Goal: Task Accomplishment & Management: Use online tool/utility

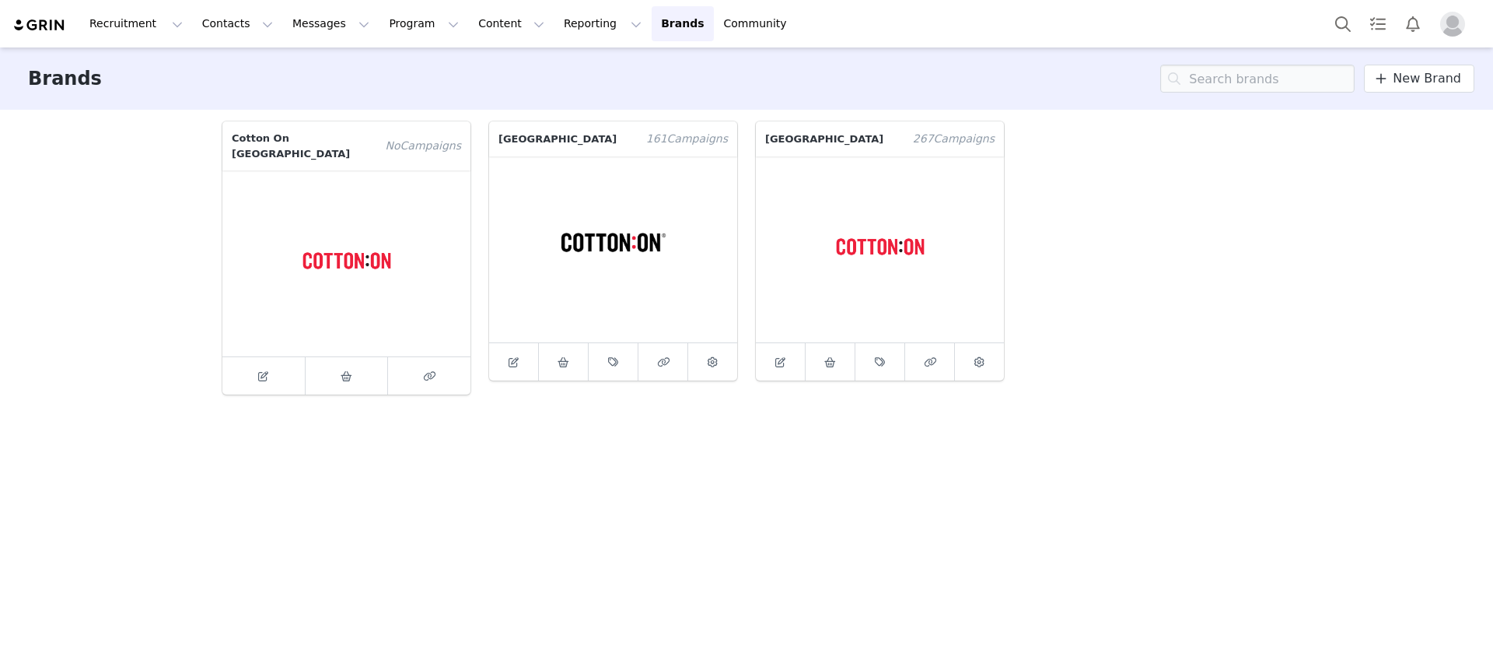
click at [34, 19] on img at bounding box center [39, 25] width 54 height 15
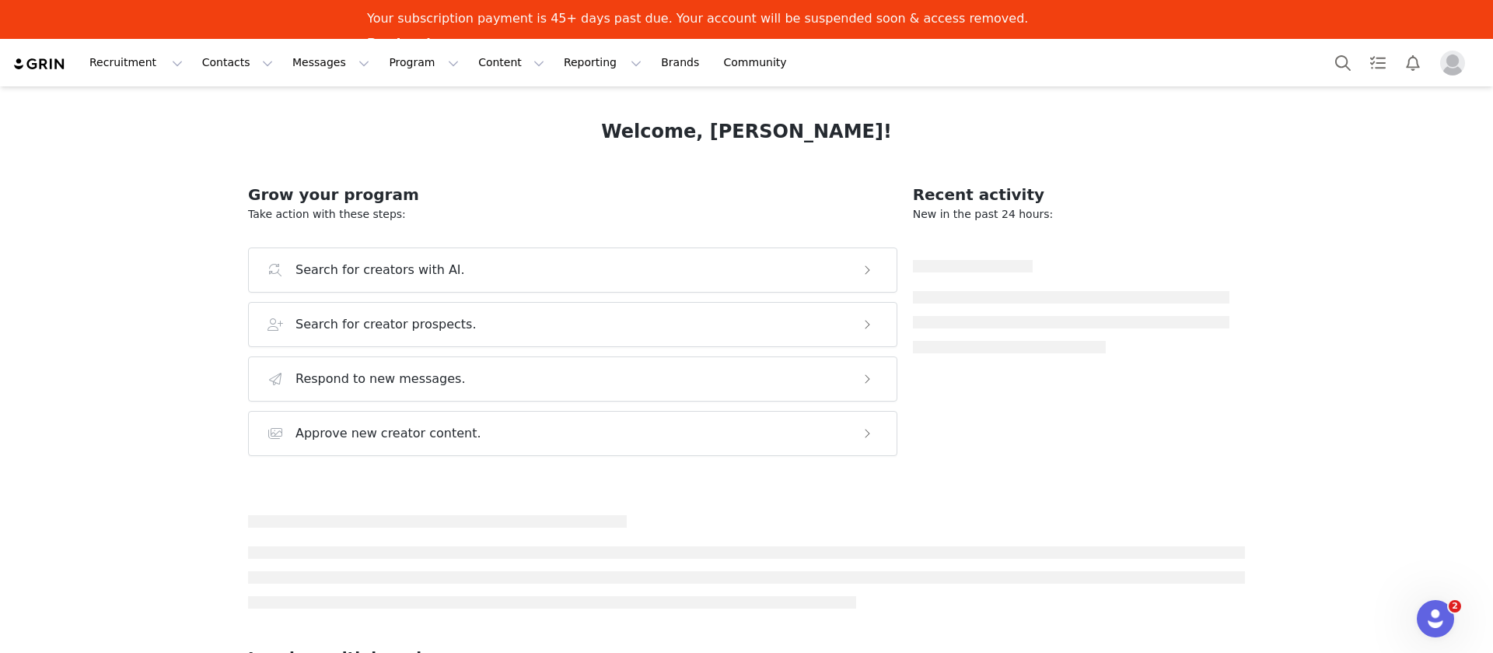
scroll to position [302, 0]
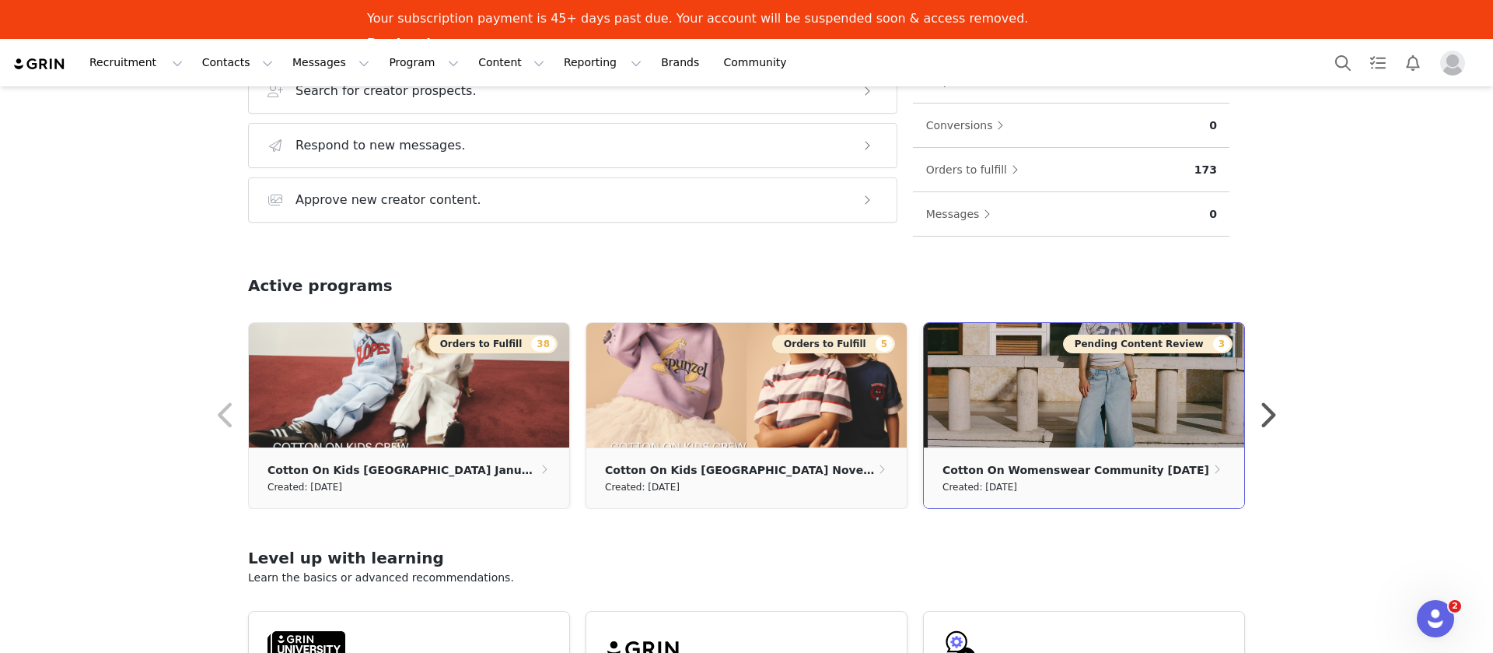
click at [1104, 434] on img at bounding box center [1084, 385] width 320 height 124
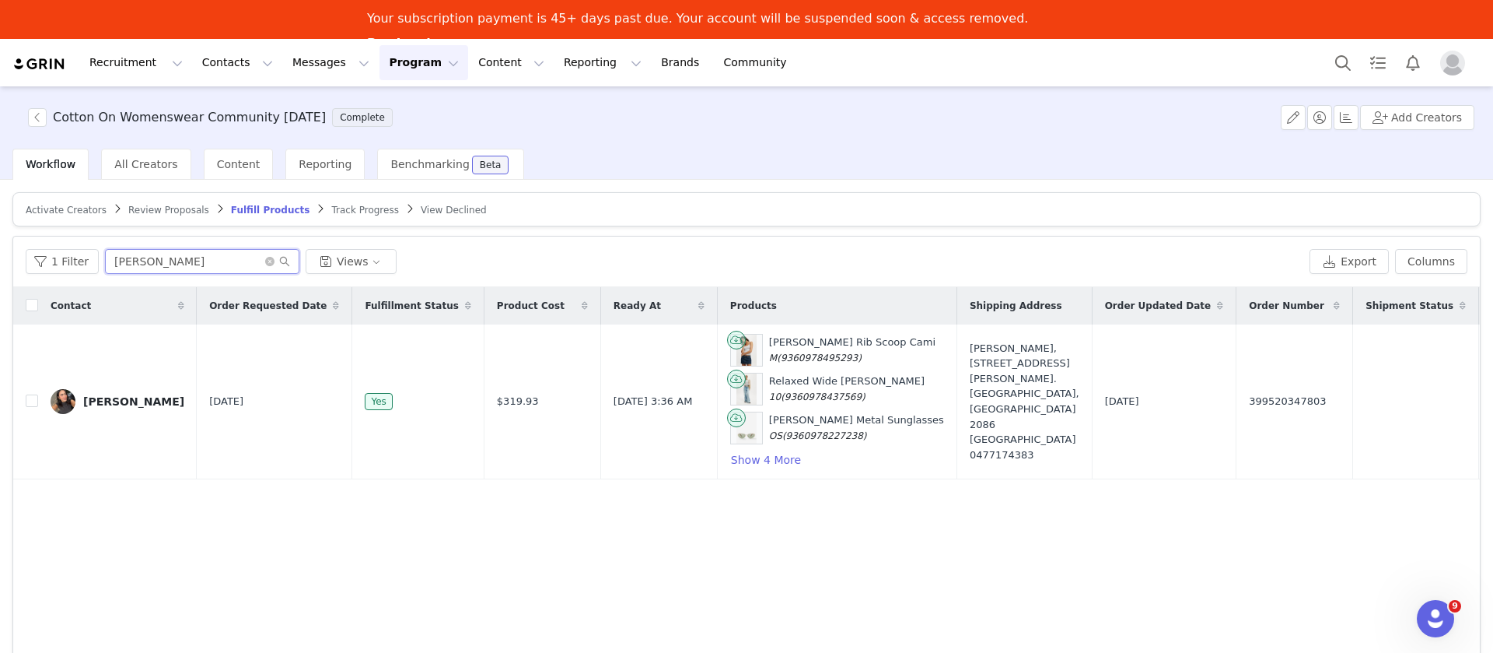
drag, startPoint x: 174, startPoint y: 256, endPoint x: 0, endPoint y: 170, distance: 194.1
click at [0, 170] on div "Cotton On Womenswear Community [DATE] Complete Add Creators Workflow All Creato…" at bounding box center [746, 387] width 1493 height 603
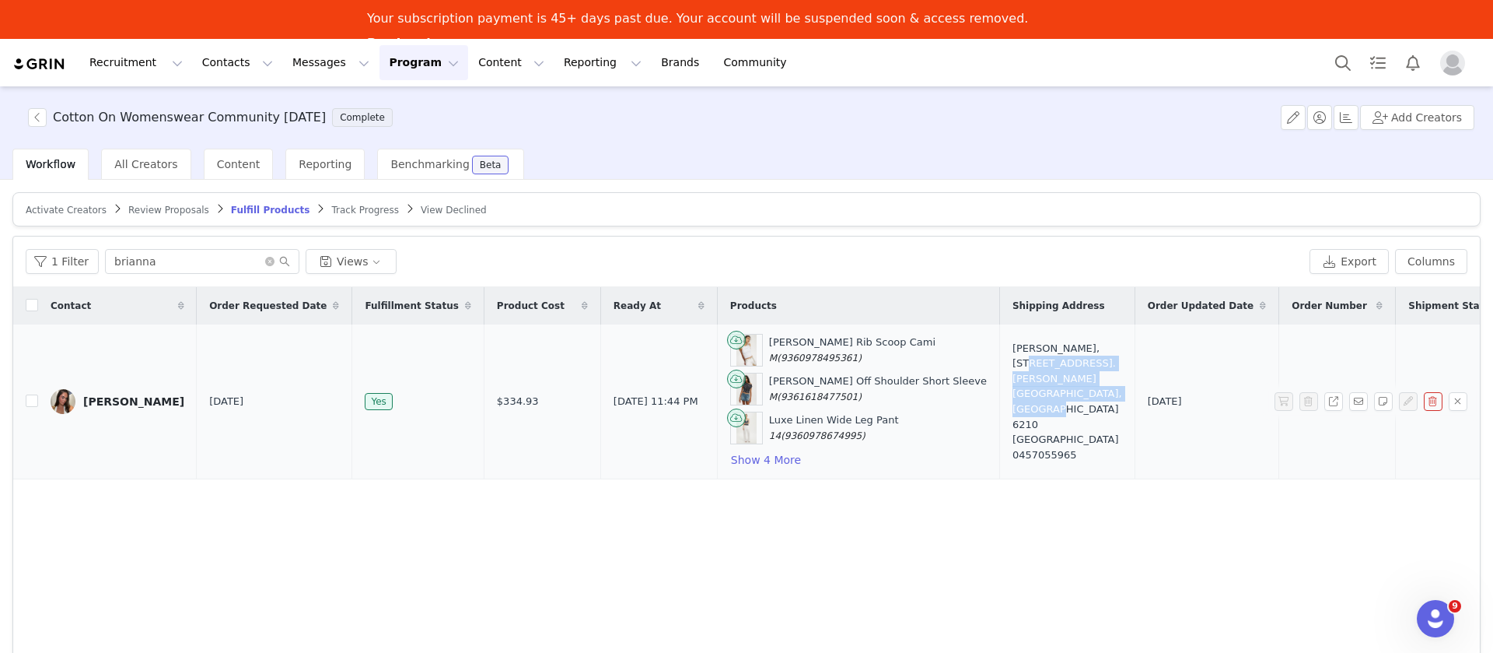
drag, startPoint x: 958, startPoint y: 358, endPoint x: 911, endPoint y: 425, distance: 82.6
click at [1013, 425] on div "[PERSON_NAME], [STREET_ADDRESS]. [PERSON_NAME][GEOGRAPHIC_DATA] 6210 Australia …" at bounding box center [1068, 401] width 110 height 121
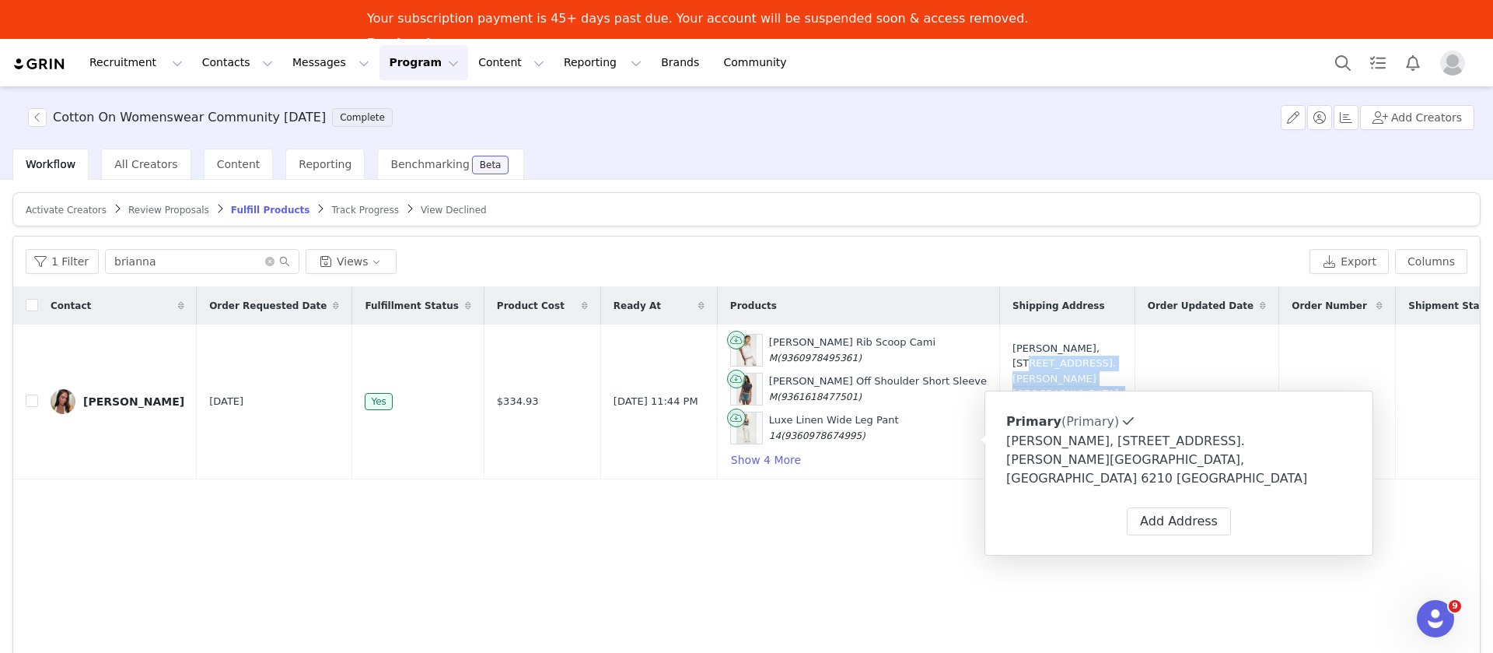
copy div "[STREET_ADDRESS]. [PERSON_NAME][GEOGRAPHIC_DATA], [GEOGRAPHIC_DATA] 6210"
click at [176, 265] on input "brianna" at bounding box center [202, 261] width 194 height 25
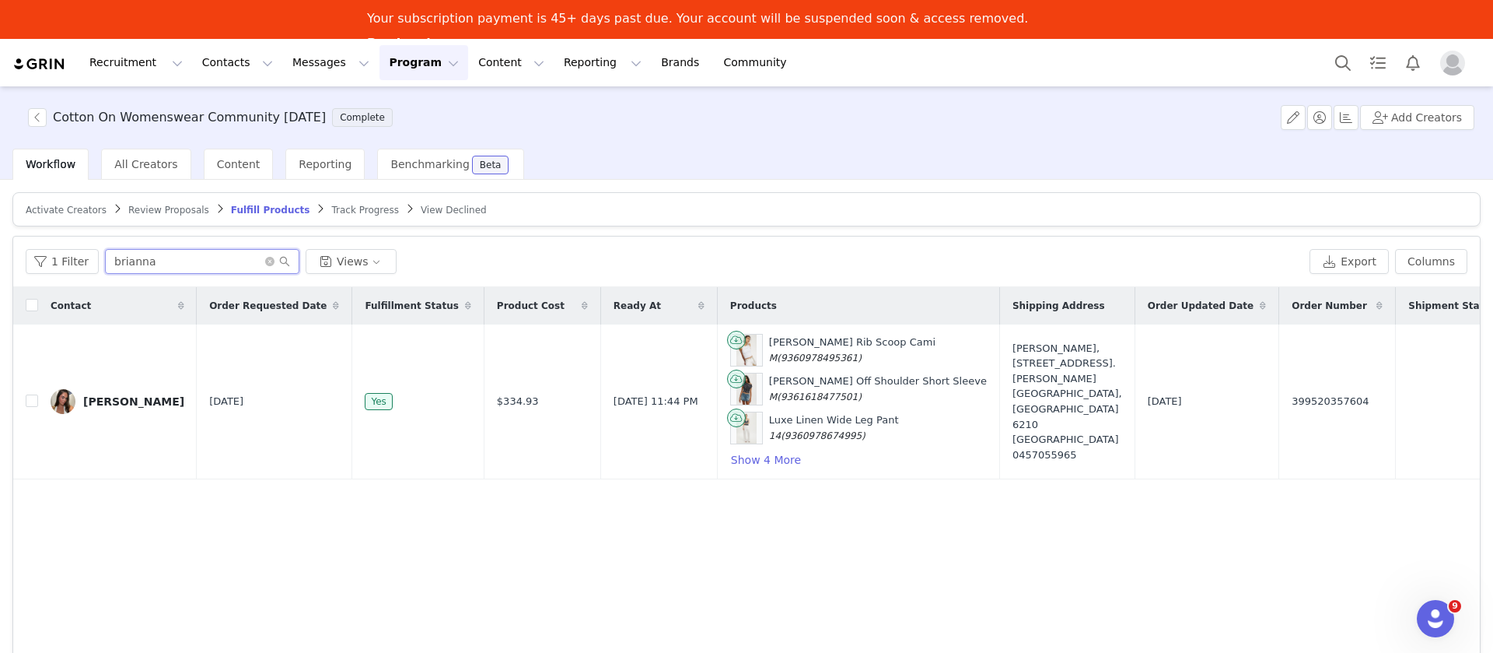
click at [176, 265] on input "brianna" at bounding box center [202, 261] width 194 height 25
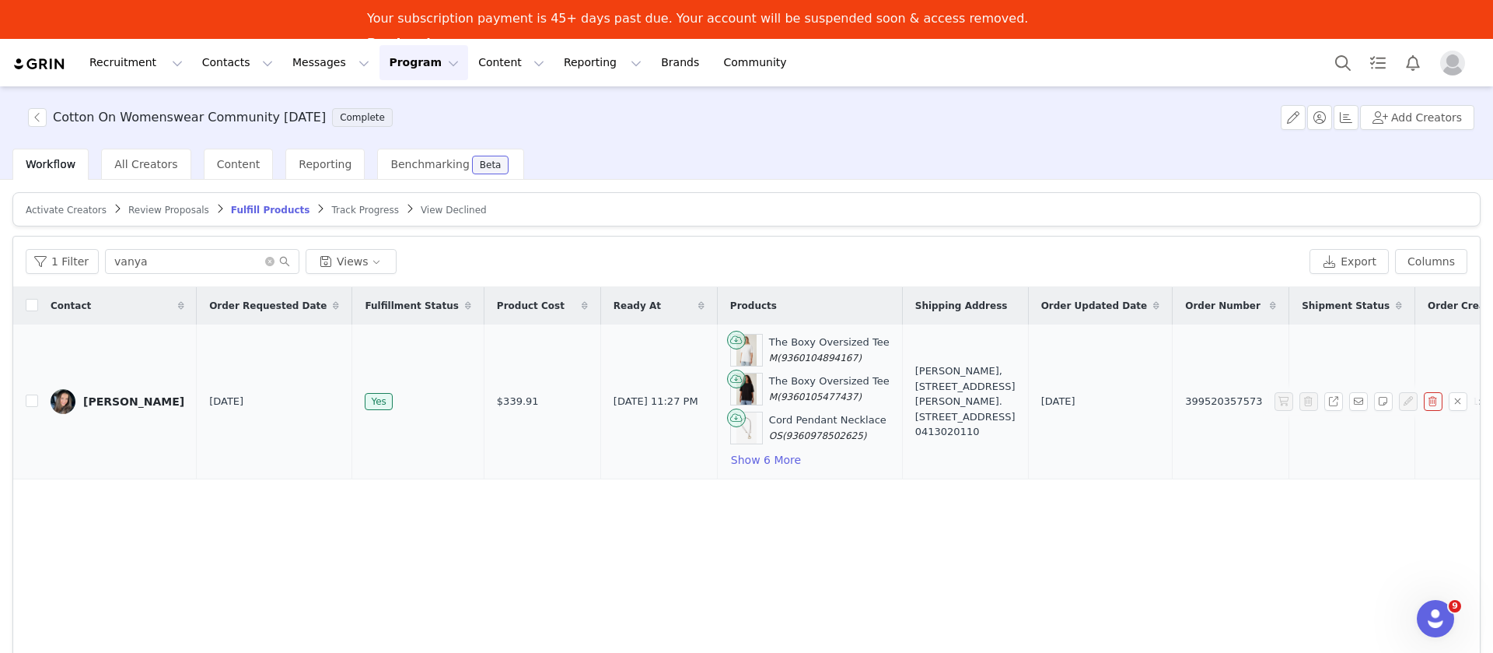
drag, startPoint x: 898, startPoint y: 448, endPoint x: 834, endPoint y: 446, distance: 63.8
click at [902, 446] on td "[PERSON_NAME], [STREET_ADDRESS][PERSON_NAME]. [STREET_ADDRESS] 0413020110" at bounding box center [965, 401] width 126 height 155
copy div "0413020110"
drag, startPoint x: 165, startPoint y: 399, endPoint x: 84, endPoint y: 406, distance: 81.2
click at [84, 406] on td "[PERSON_NAME]" at bounding box center [117, 401] width 159 height 155
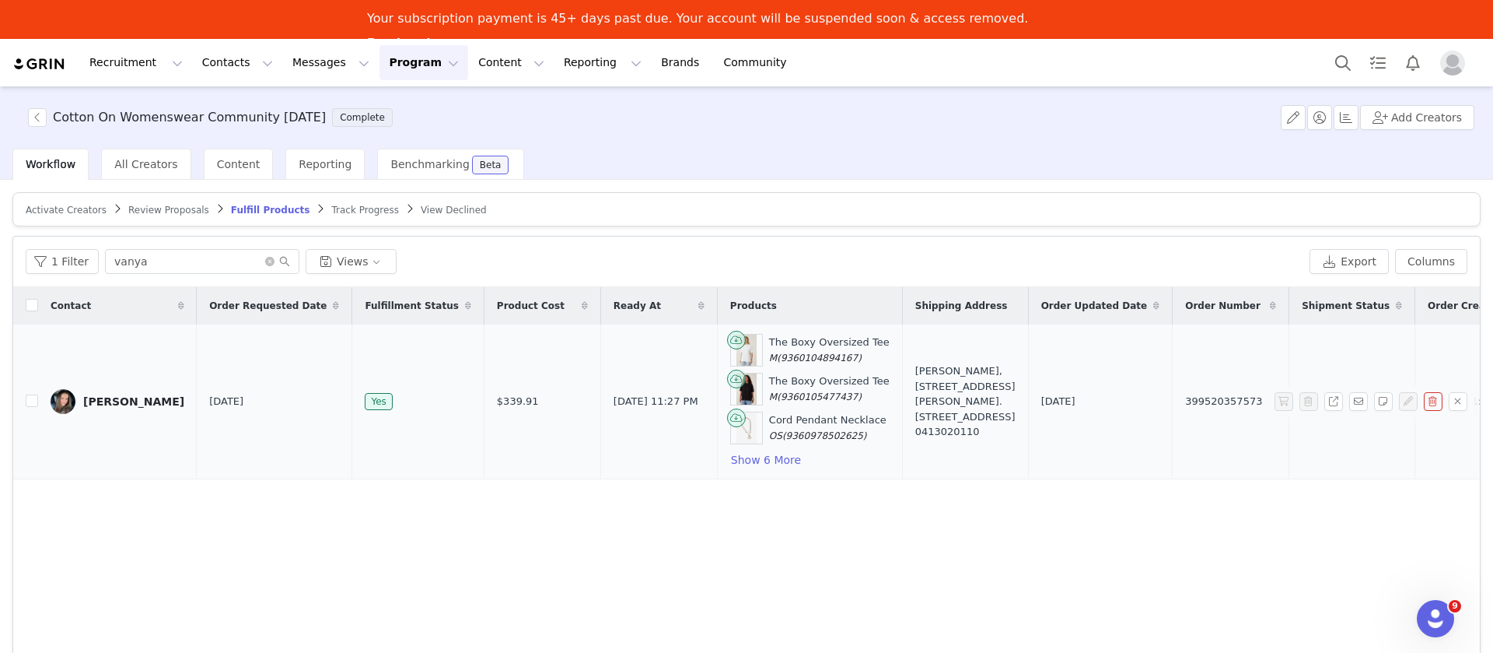
copy div "[PERSON_NAME]"
click at [189, 259] on input "vanya" at bounding box center [202, 261] width 194 height 25
type input "demi"
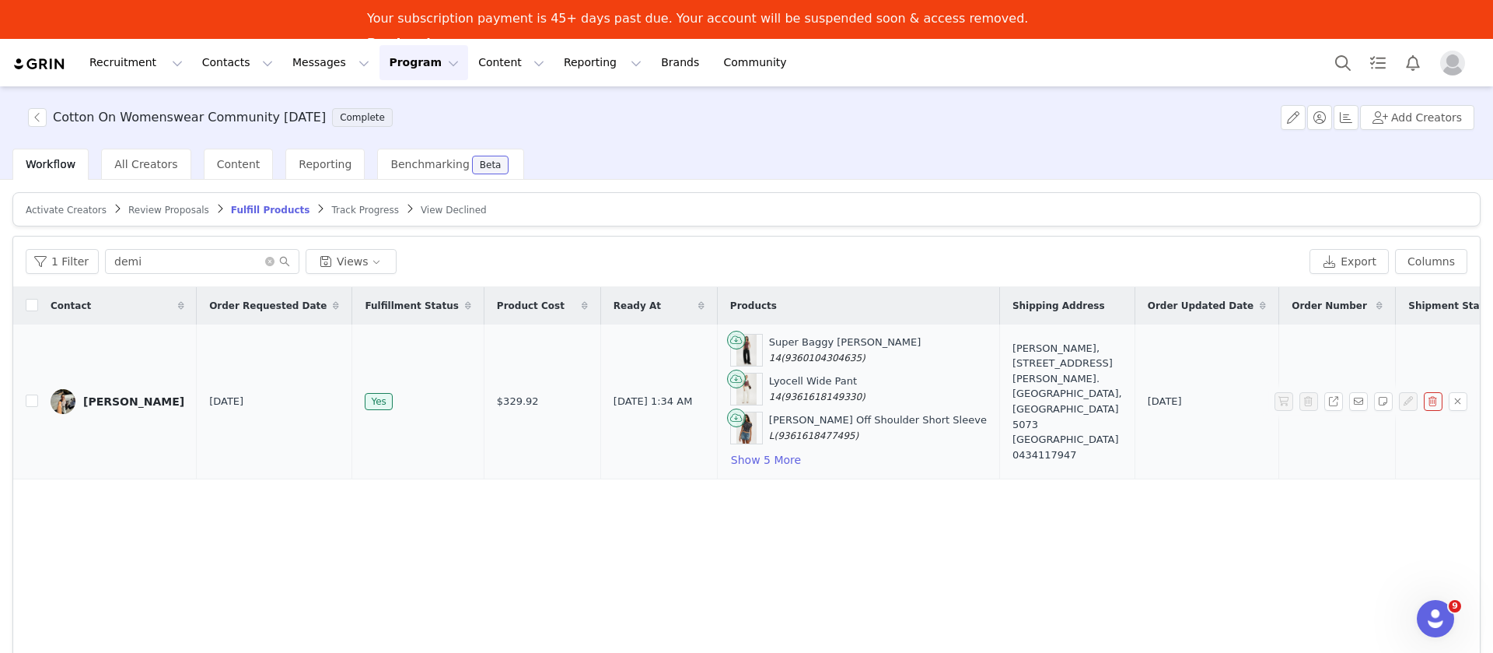
drag, startPoint x: 936, startPoint y: 438, endPoint x: 860, endPoint y: 443, distance: 76.4
click at [999, 443] on td "[PERSON_NAME], [STREET_ADDRESS][PERSON_NAME]. [GEOGRAPHIC_DATA], [GEOGRAPHIC_DA…" at bounding box center [1066, 401] width 135 height 155
copy div "0434117947"
